Goal: Task Accomplishment & Management: Use online tool/utility

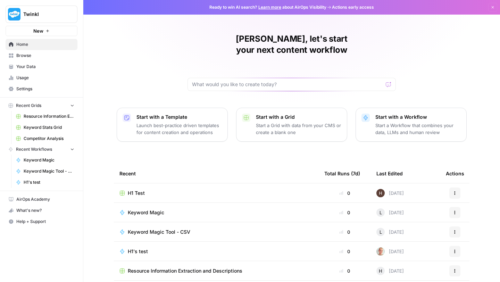
click at [30, 150] on span "Recent Workflows" at bounding box center [34, 149] width 36 height 6
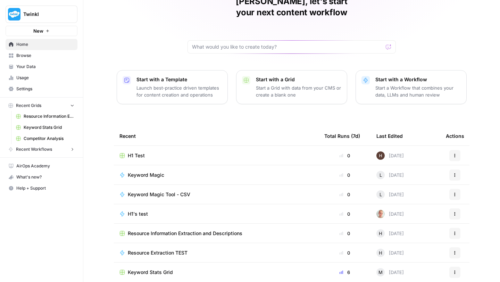
click at [138, 210] on span "H1's test" at bounding box center [138, 213] width 20 height 7
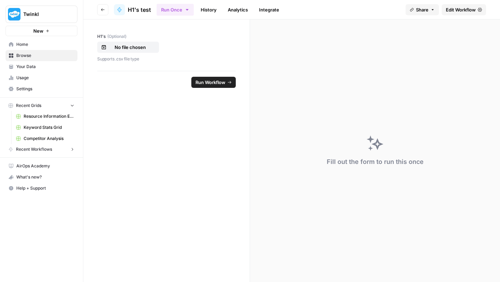
click at [447, 10] on span "Edit Workflow" at bounding box center [460, 9] width 30 height 7
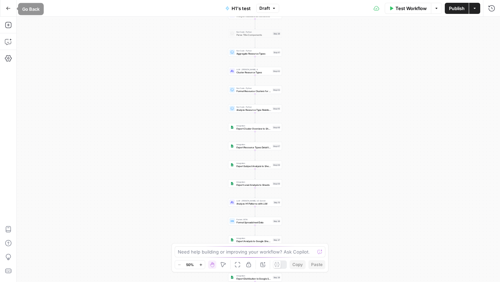
click at [9, 6] on icon "button" at bounding box center [8, 8] width 5 height 5
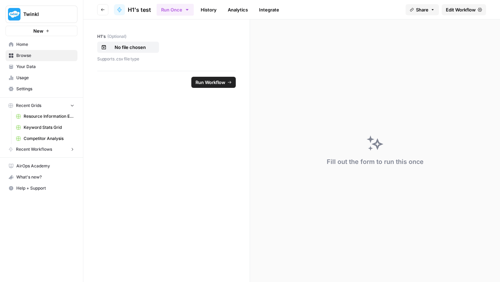
click at [41, 150] on span "Recent Workflows" at bounding box center [34, 149] width 36 height 6
click at [33, 159] on span "H1's test" at bounding box center [49, 160] width 51 height 6
click at [27, 56] on span "Browse" at bounding box center [45, 55] width 58 height 6
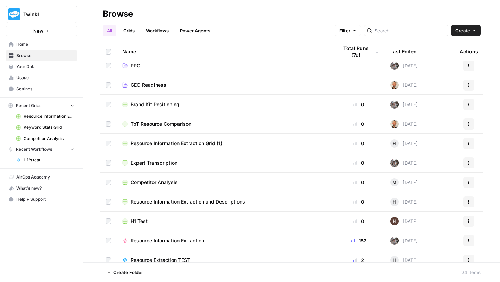
scroll to position [68, 0]
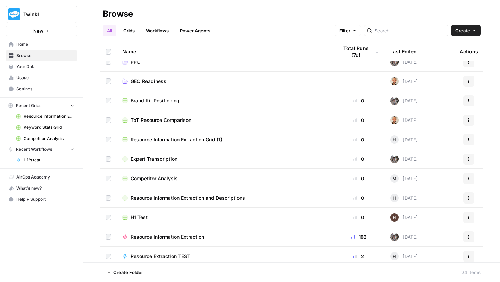
click at [162, 28] on link "Workflows" at bounding box center [157, 30] width 31 height 11
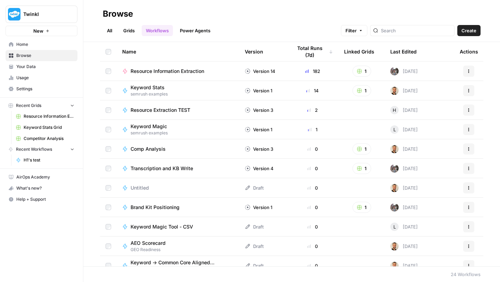
click at [165, 70] on span "Resource Information Extraction" at bounding box center [167, 71] width 74 height 7
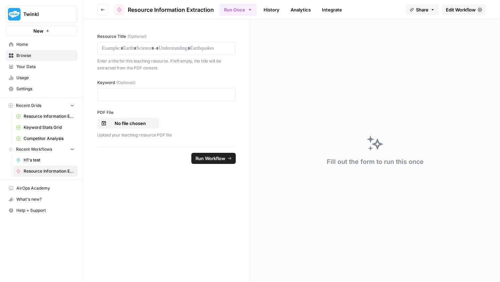
click at [454, 10] on span "Edit Workflow" at bounding box center [460, 9] width 30 height 7
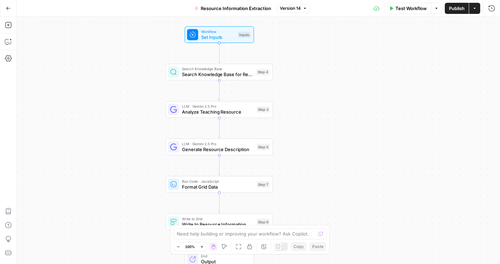
click at [199, 245] on button "Zoom In" at bounding box center [201, 246] width 8 height 8
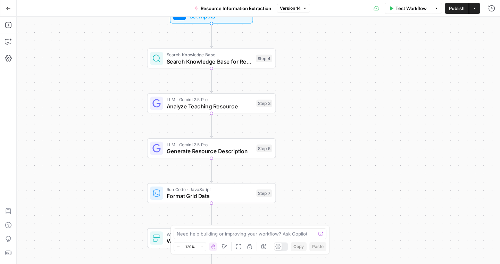
click at [199, 245] on button "Zoom In" at bounding box center [201, 246] width 8 height 8
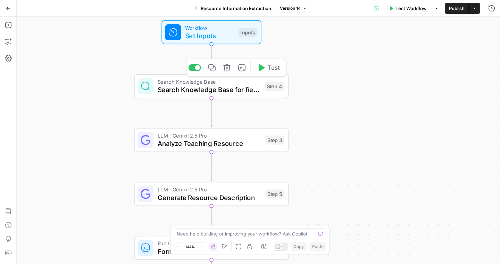
click at [176, 88] on span "Search Knowledge Base for Resource" at bounding box center [209, 90] width 103 height 10
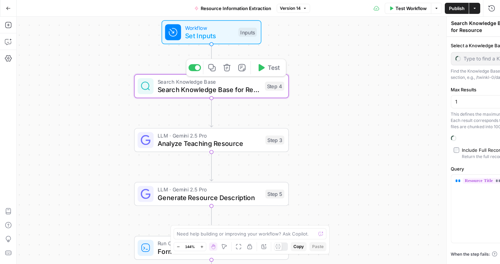
type input "US Resources (Enhanced)"
